Goal: Find contact information: Find contact information

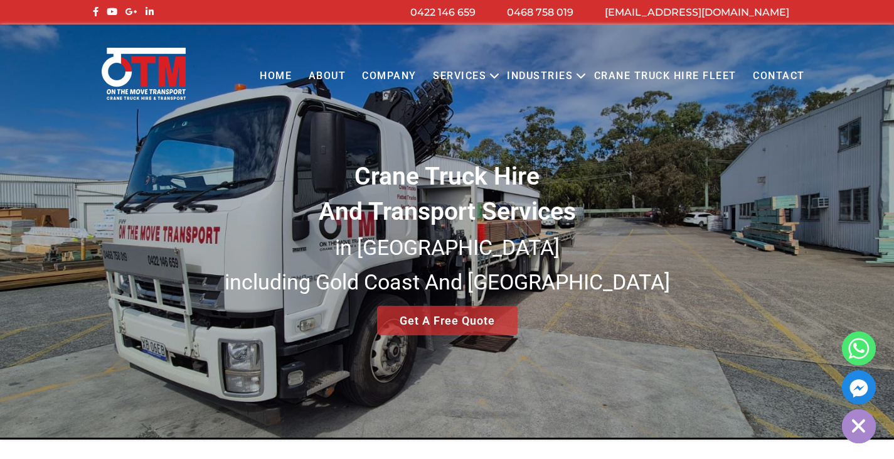
click at [468, 76] on link "Services" at bounding box center [460, 76] width 70 height 35
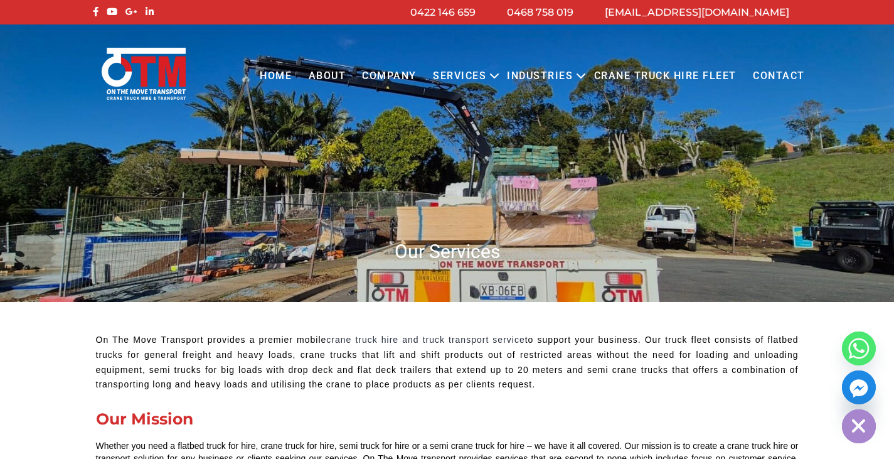
click at [468, 76] on link "Services" at bounding box center [460, 76] width 70 height 35
click at [496, 75] on icon "Primary menu" at bounding box center [495, 76] width 8 height 4
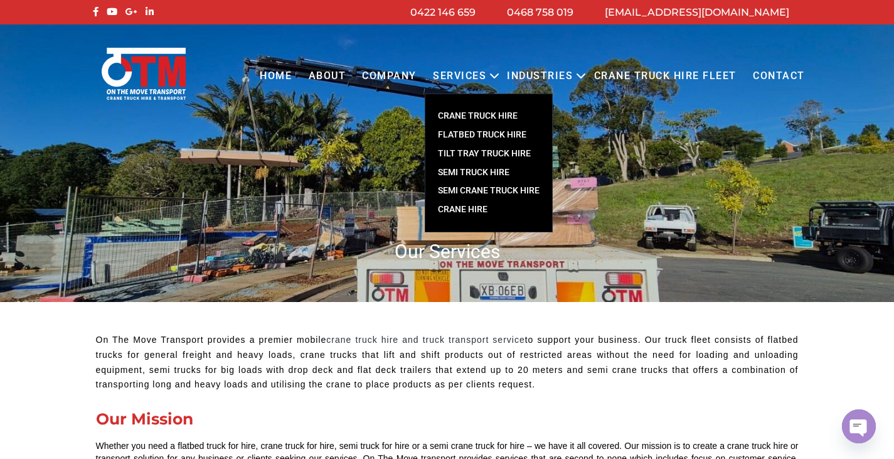
click at [474, 205] on link "Crane Hire" at bounding box center [488, 209] width 127 height 19
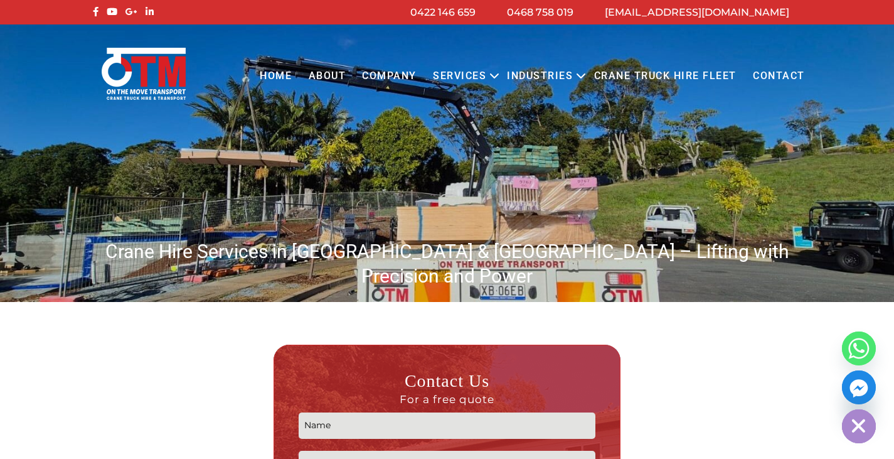
scroll to position [2802, 0]
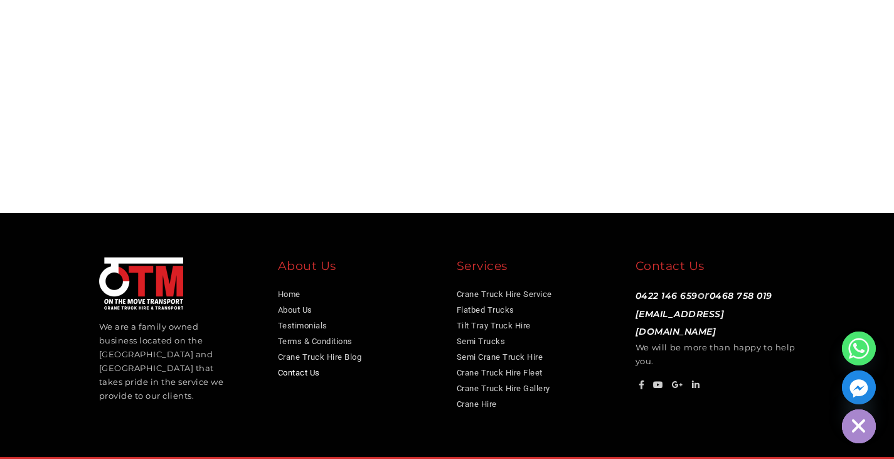
click at [307, 368] on link "Contact Us" at bounding box center [299, 372] width 42 height 9
